Goal: Task Accomplishment & Management: Manage account settings

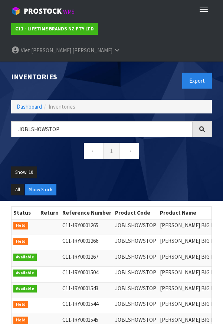
scroll to position [0, 130]
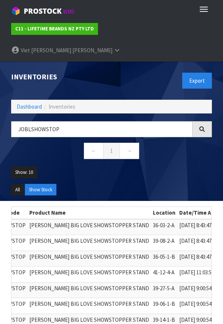
type input "JOBLSHOWSTOP"
click at [126, 39] on link "Viet [PERSON_NAME]" at bounding box center [66, 50] width 120 height 22
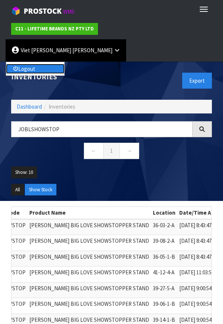
click at [64, 64] on link "Logout" at bounding box center [35, 69] width 59 height 10
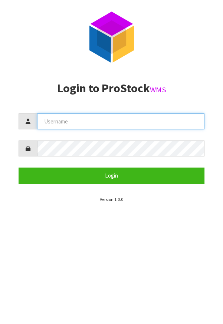
click at [143, 123] on input "text" at bounding box center [120, 121] width 167 height 16
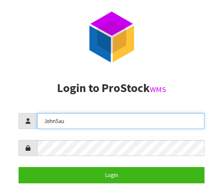
type input "JohnSau"
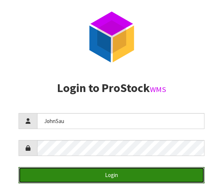
click at [116, 177] on button "Login" at bounding box center [112, 175] width 186 height 16
